Goal: Task Accomplishment & Management: Manage account settings

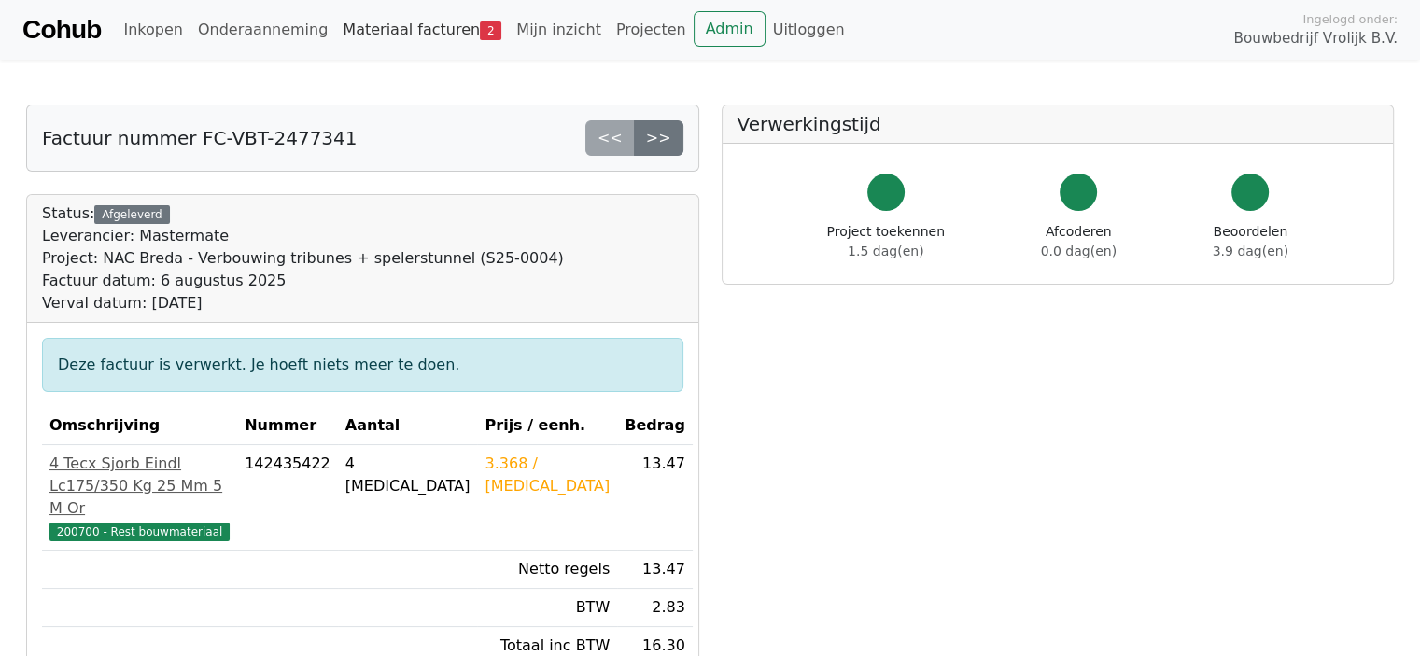
click at [358, 33] on link "Materiaal facturen 2" at bounding box center [422, 29] width 174 height 37
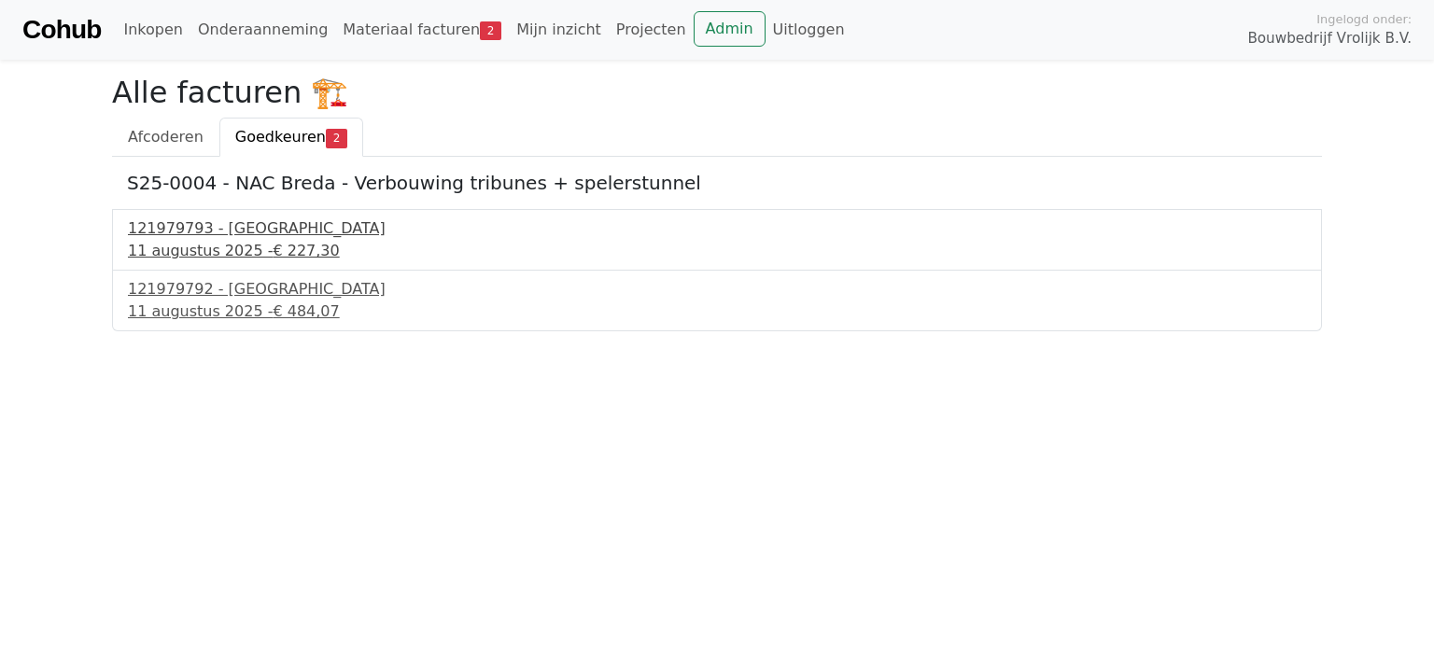
click at [217, 231] on div "121979793 - PontMeyer" at bounding box center [717, 229] width 1178 height 22
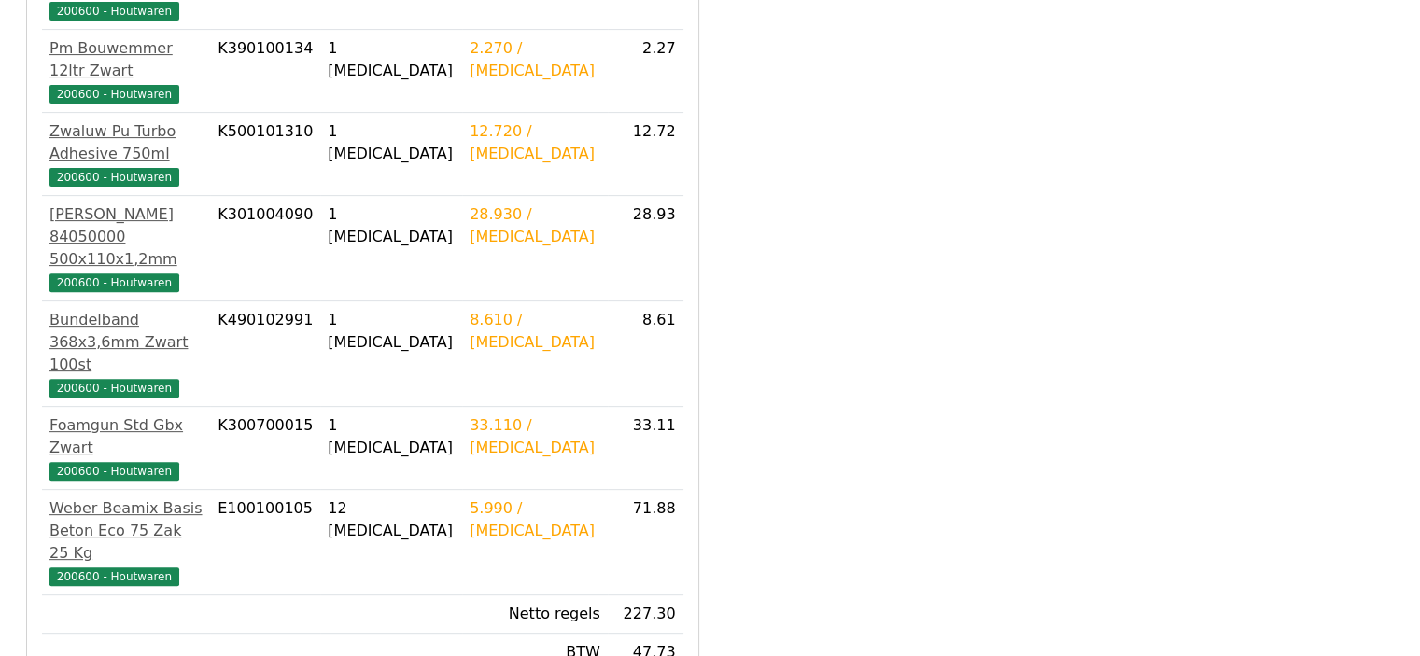
scroll to position [654, 0]
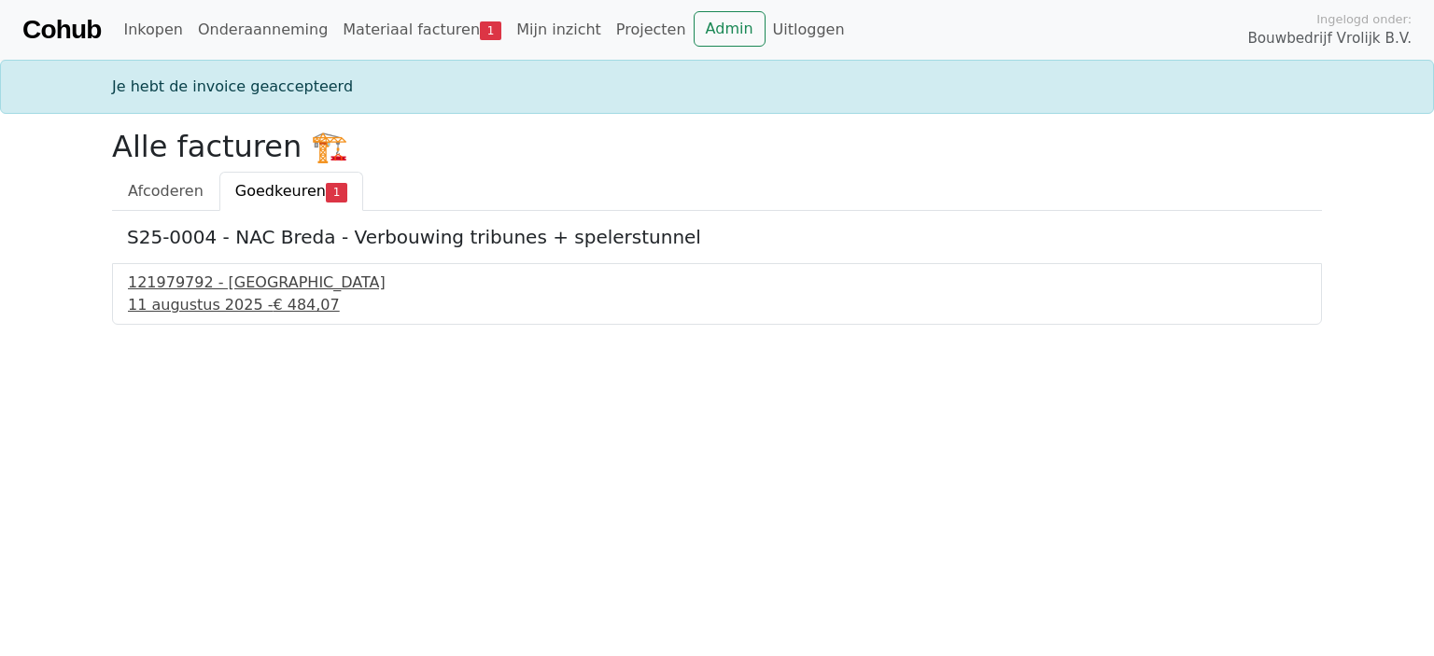
click at [188, 296] on div "11 augustus 2025 - € 484,07" at bounding box center [717, 305] width 1178 height 22
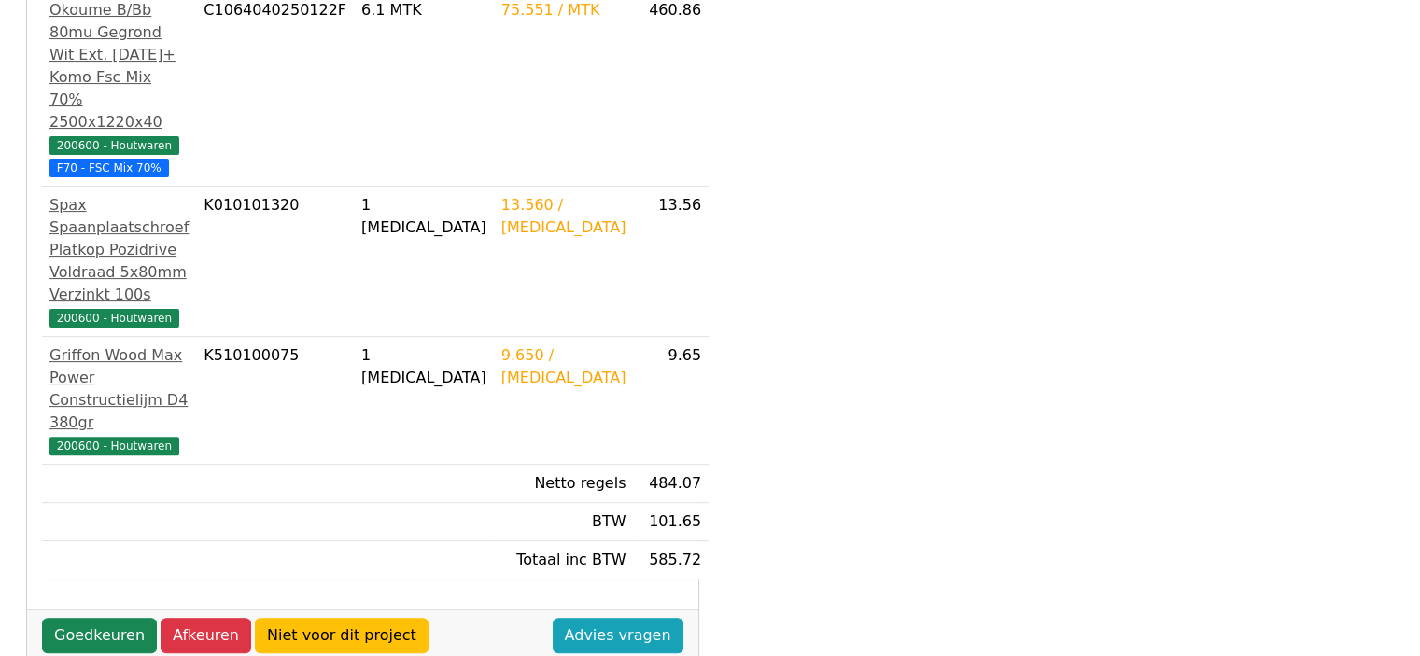
scroll to position [467, 0]
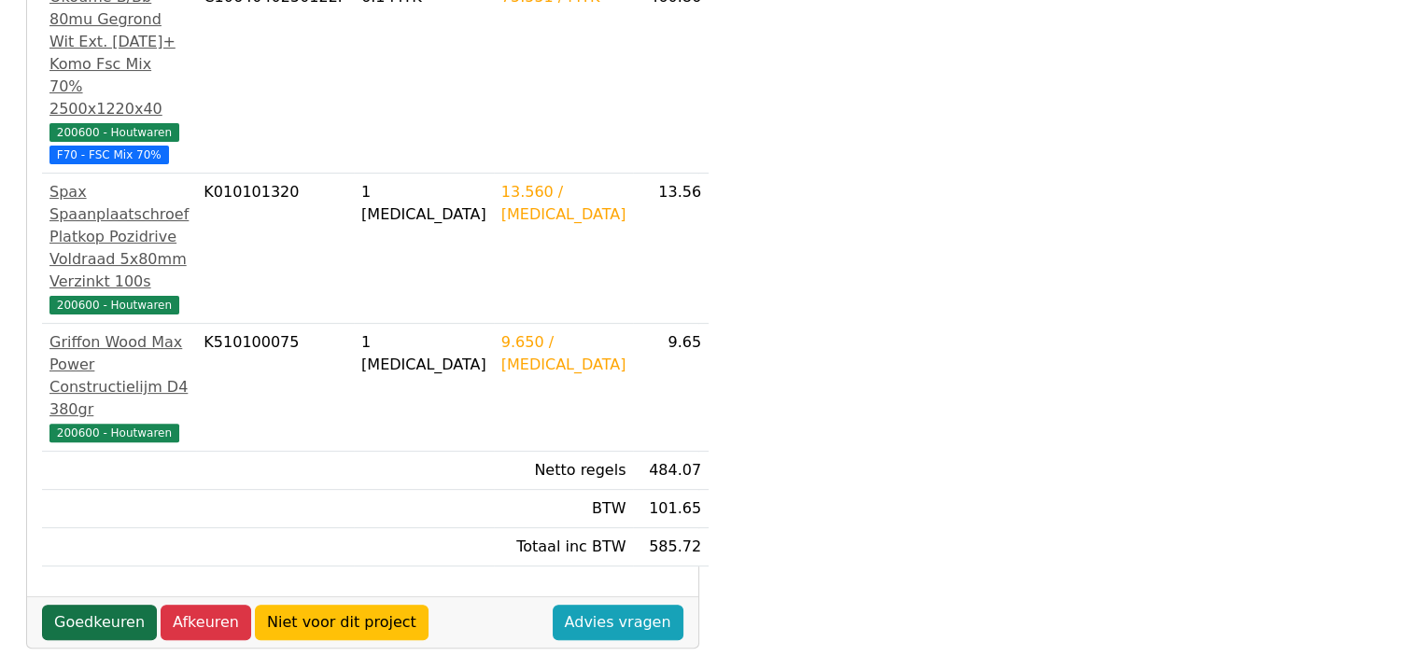
click at [97, 605] on link "Goedkeuren" at bounding box center [99, 622] width 115 height 35
